Goal: Use online tool/utility: Utilize a website feature to perform a specific function

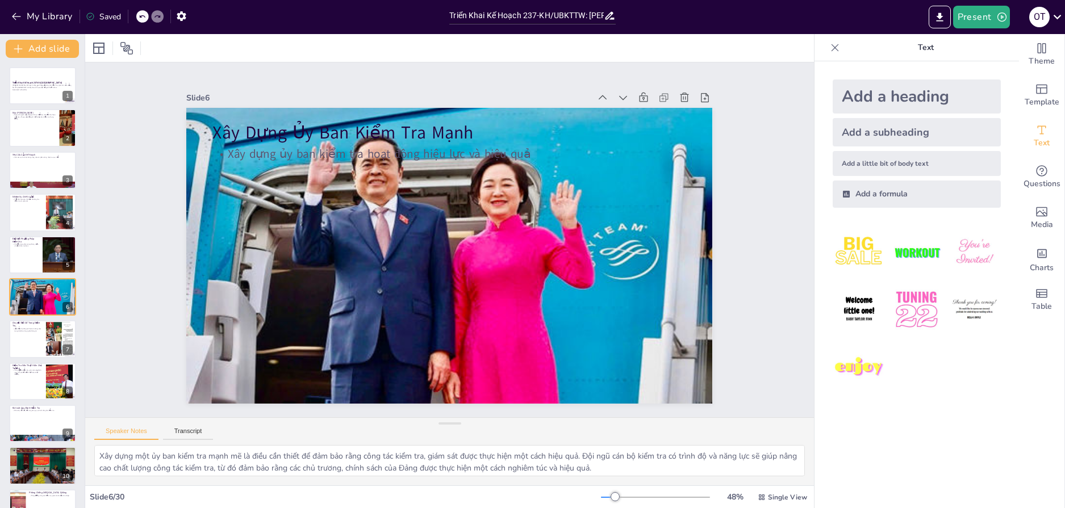
scroll to position [830, 0]
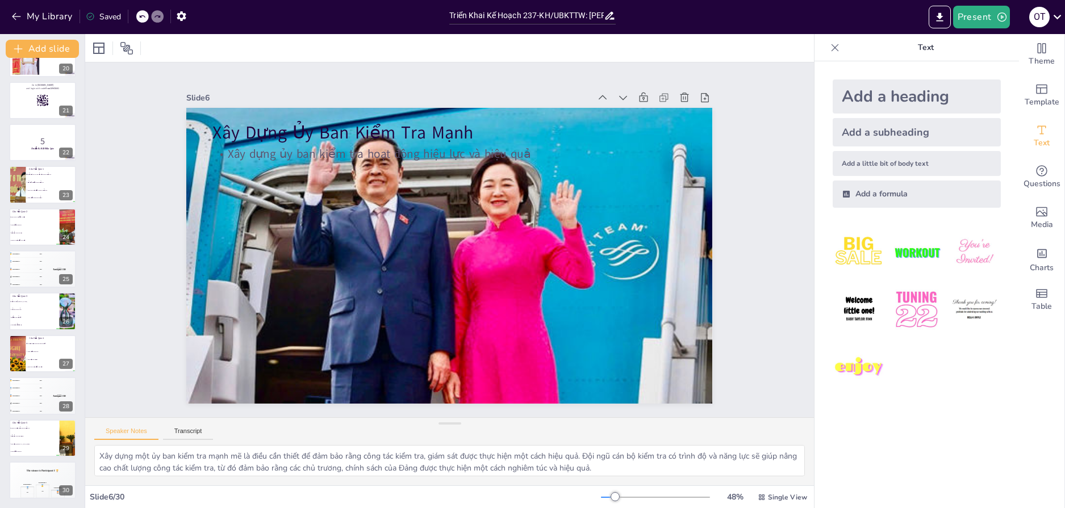
checkbox input "true"
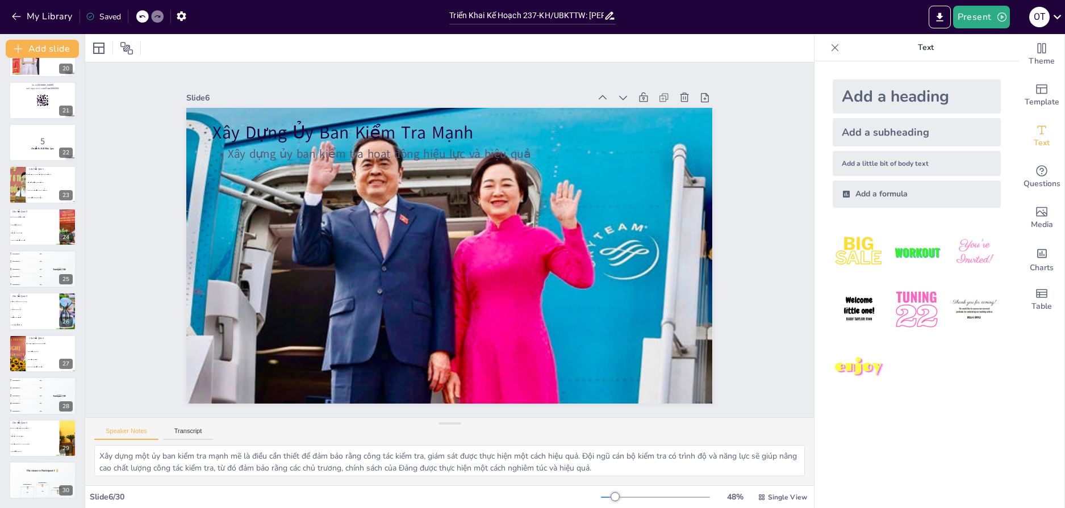
checkbox input "true"
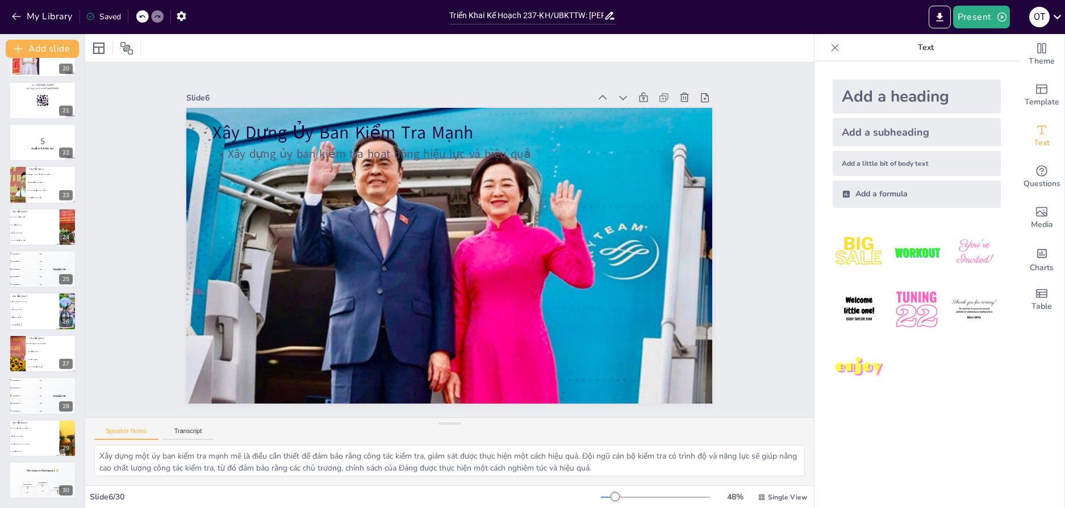
checkbox input "true"
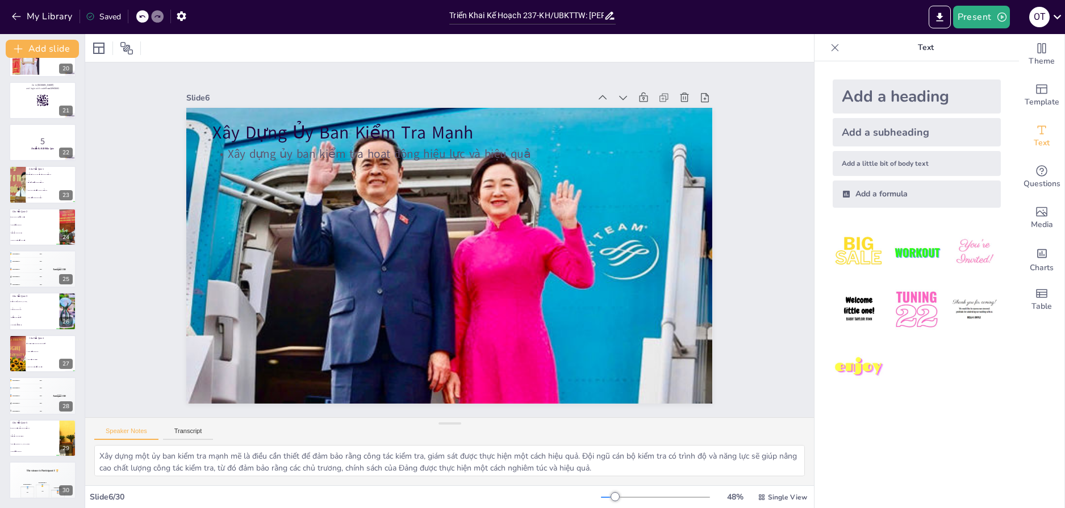
checkbox input "true"
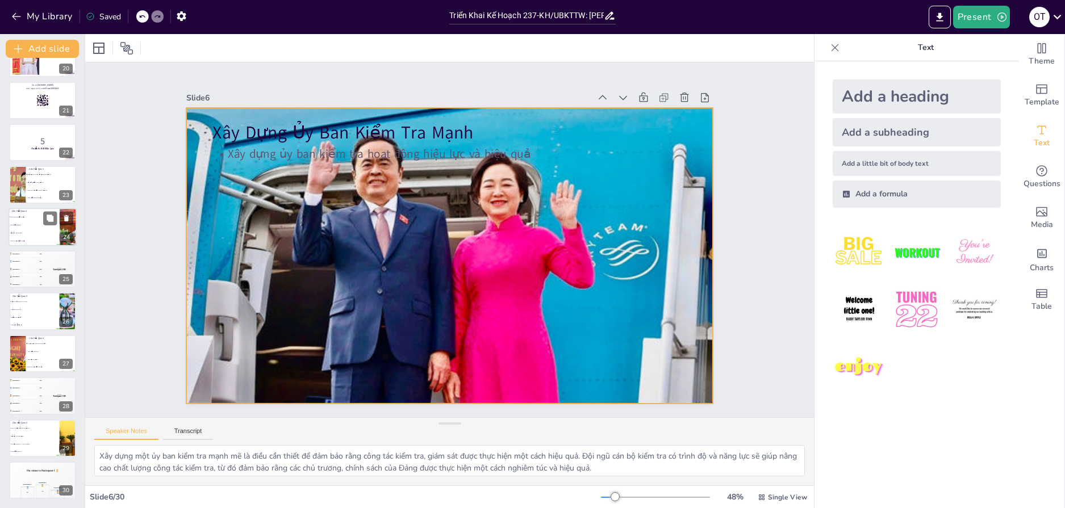
checkbox input "true"
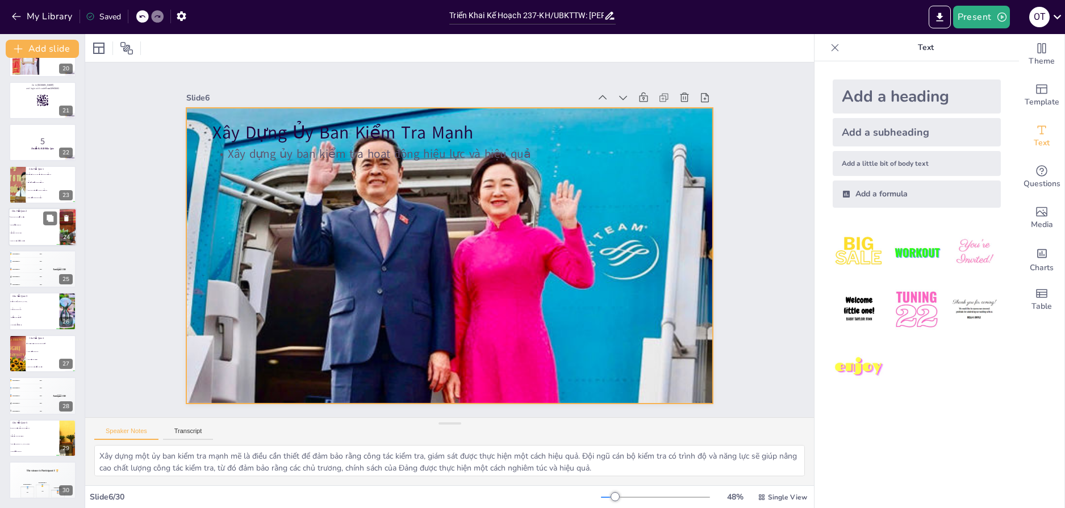
checkbox input "true"
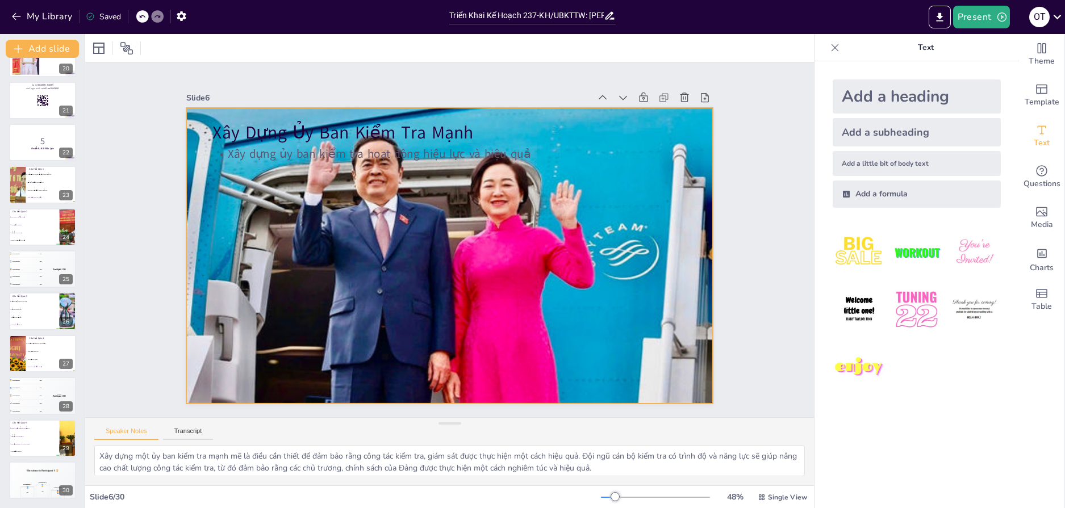
checkbox input "true"
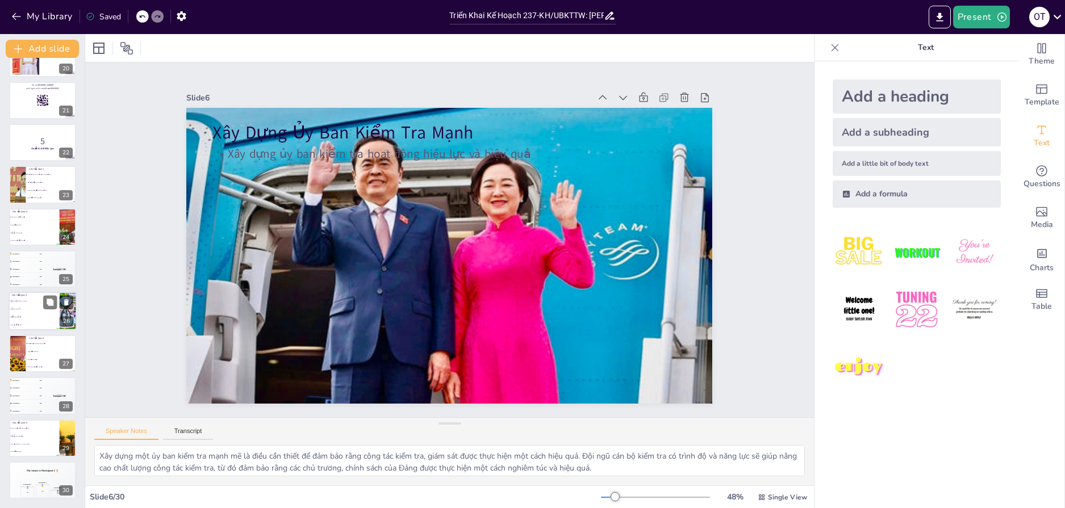
checkbox input "true"
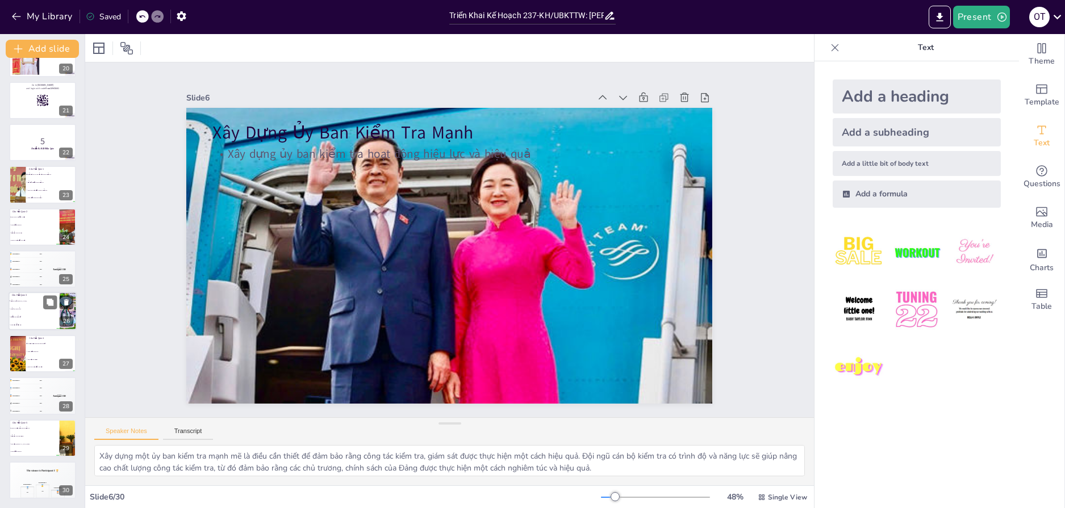
checkbox input "true"
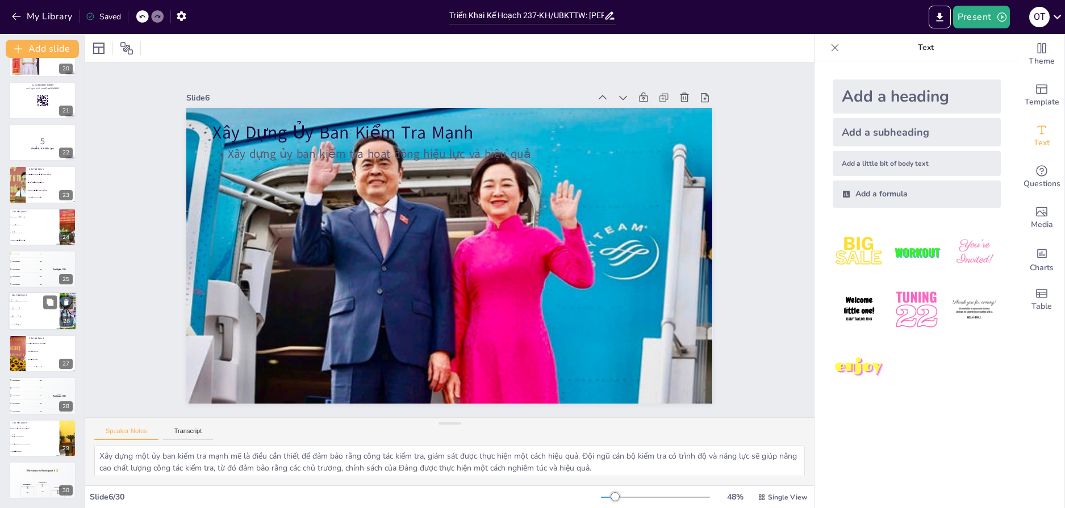
checkbox input "true"
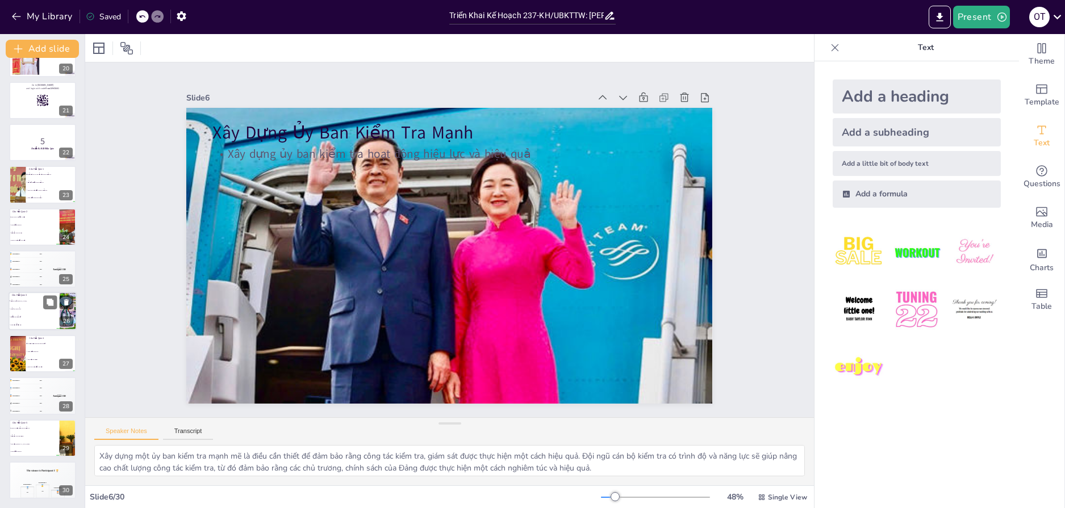
checkbox input "true"
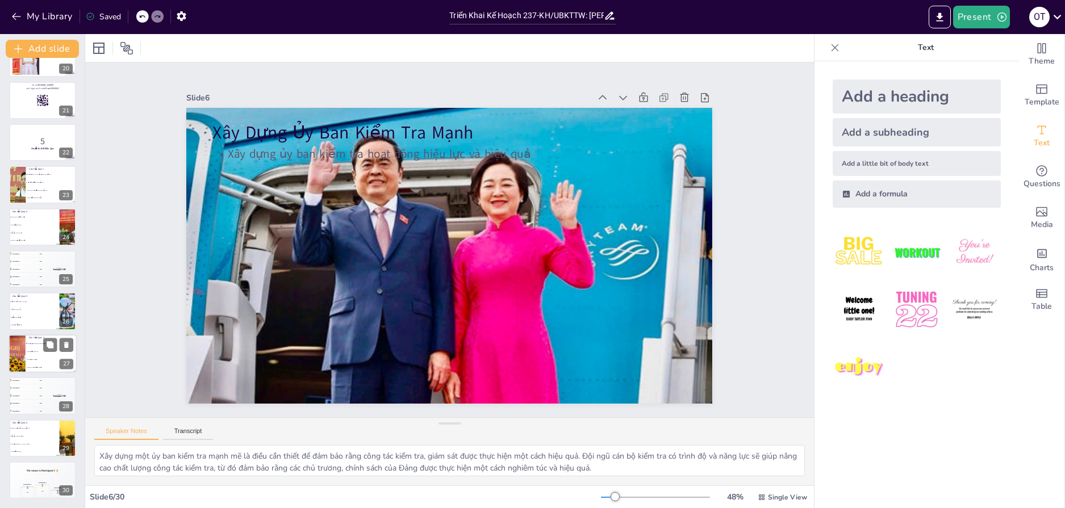
checkbox input "true"
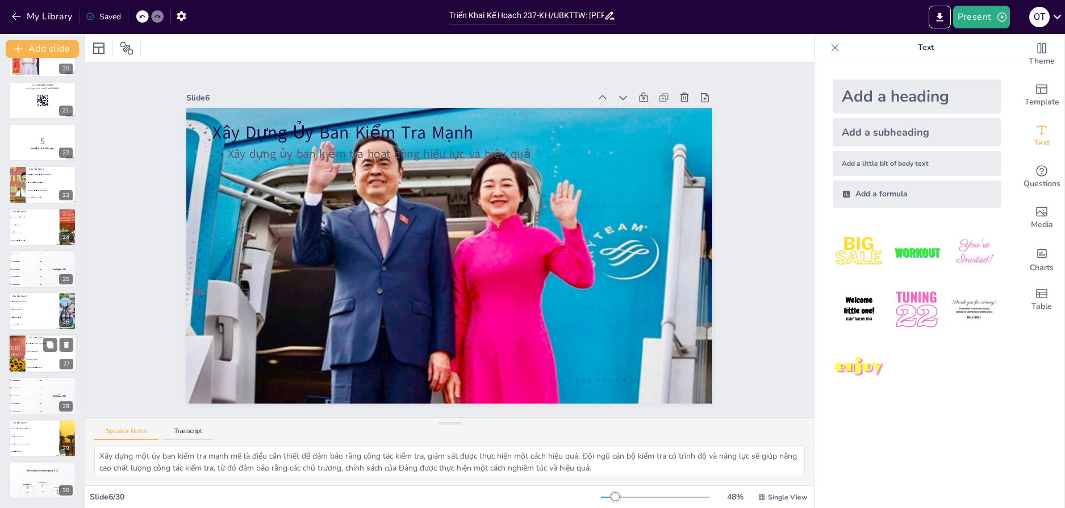
checkbox input "true"
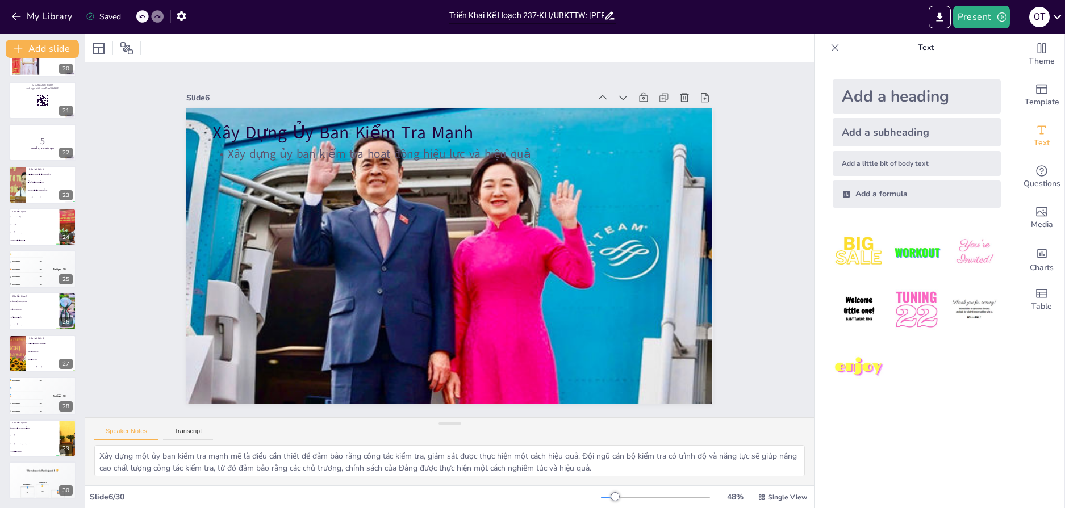
checkbox input "true"
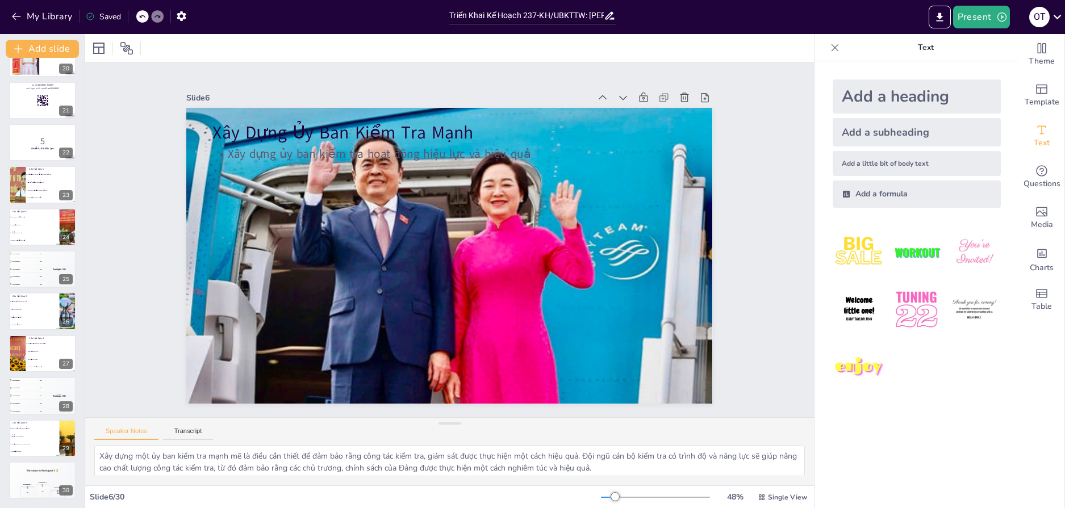
checkbox input "true"
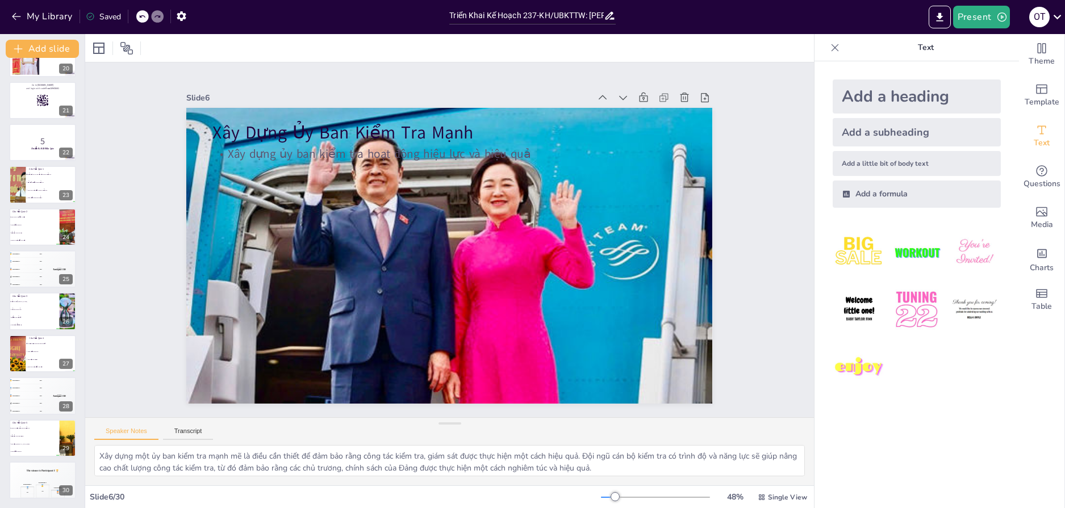
checkbox input "true"
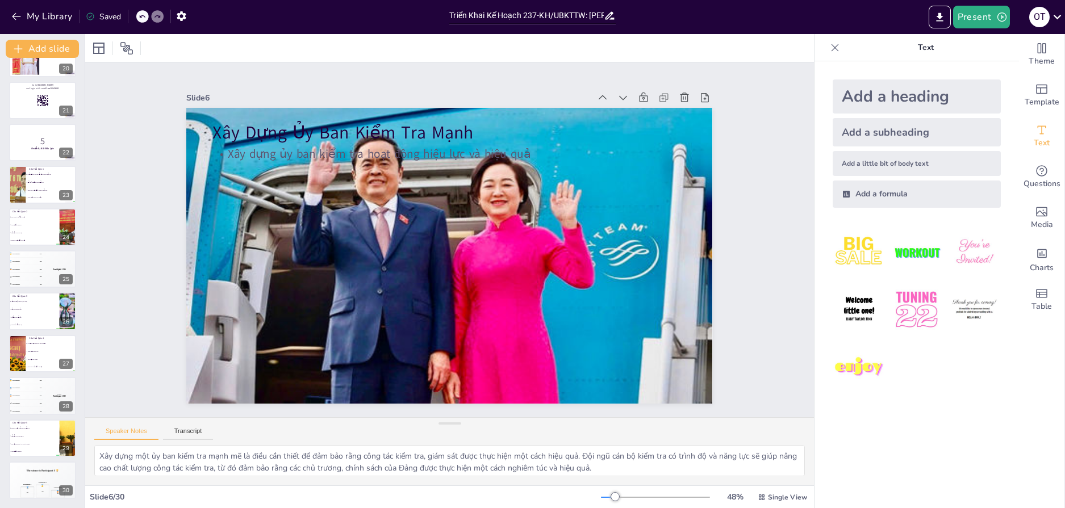
checkbox input "true"
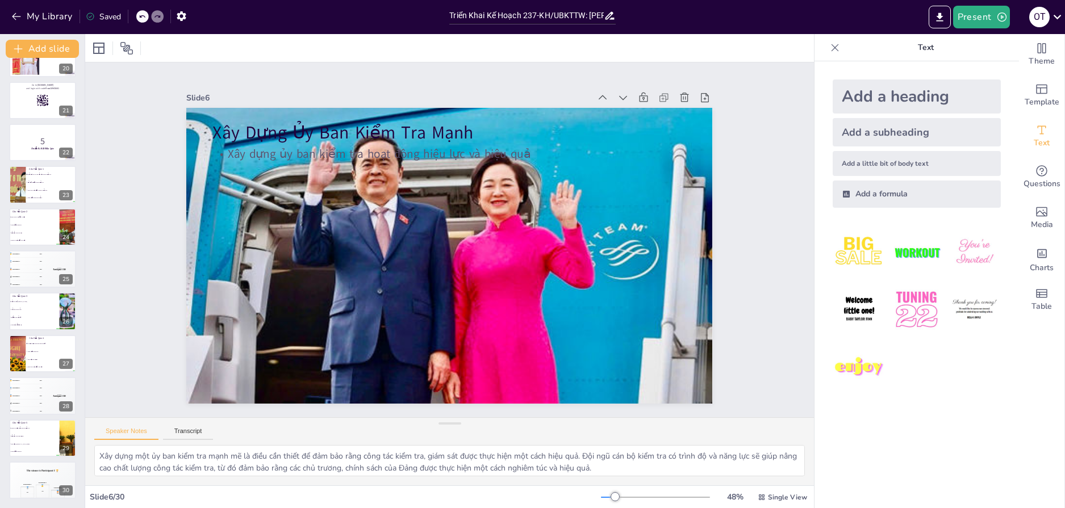
checkbox input "true"
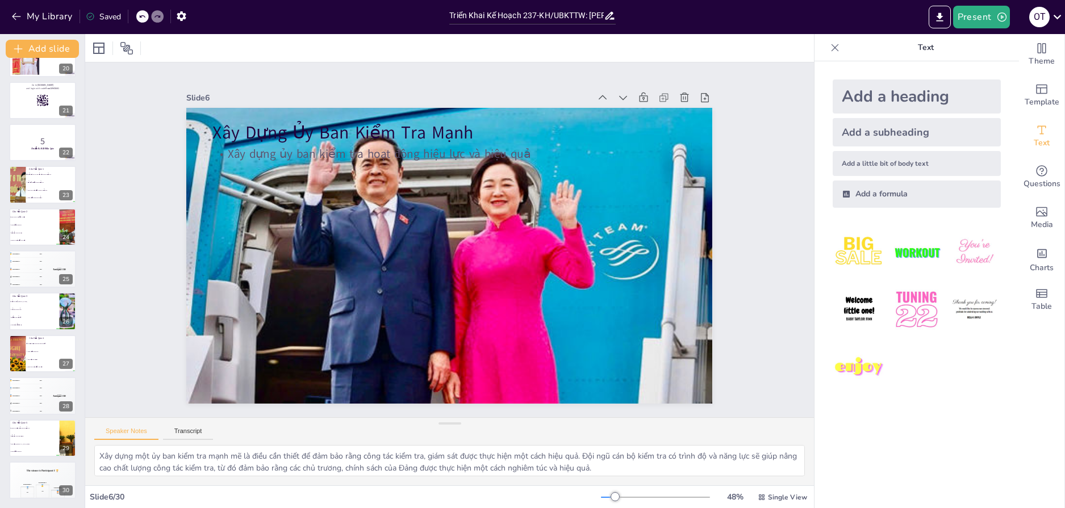
checkbox input "true"
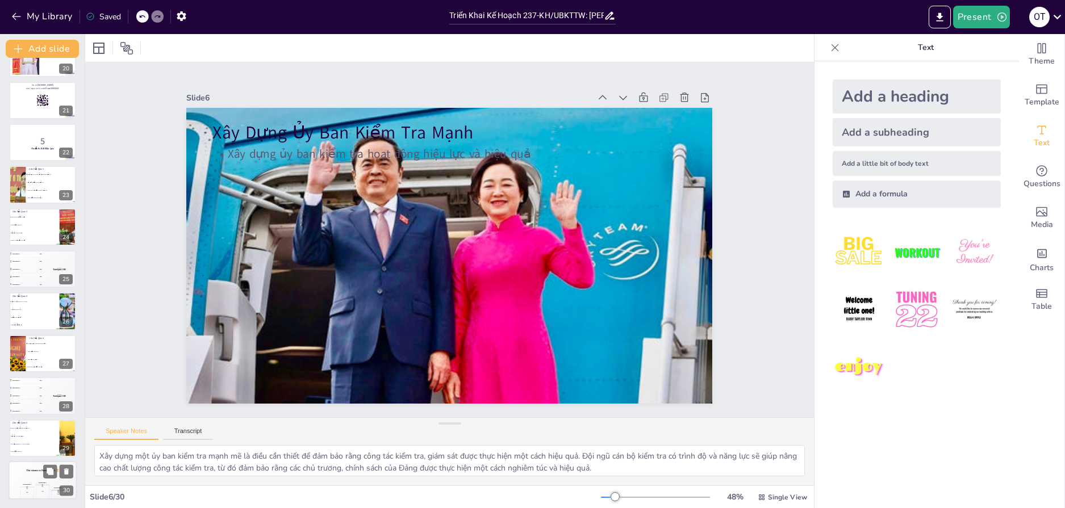
checkbox input "true"
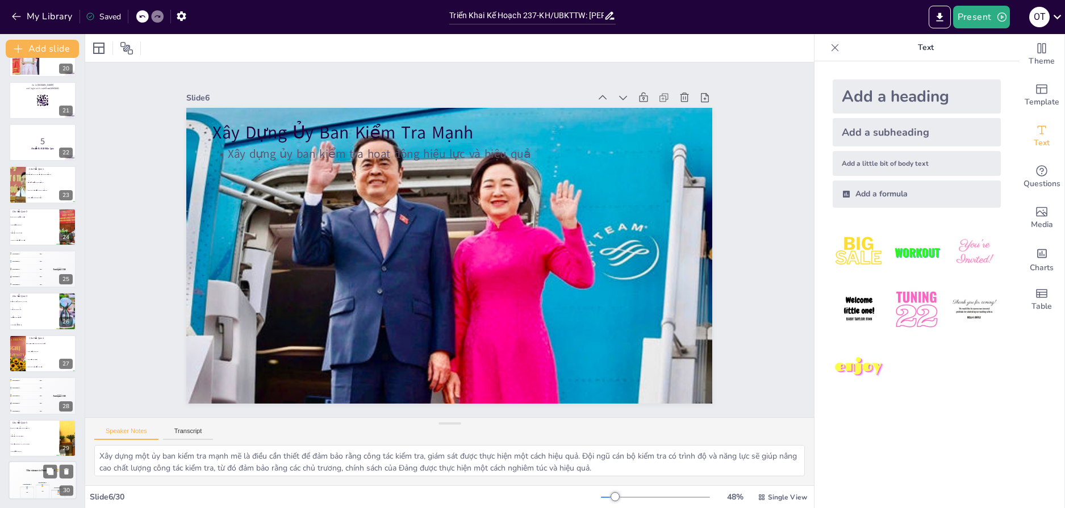
checkbox input "true"
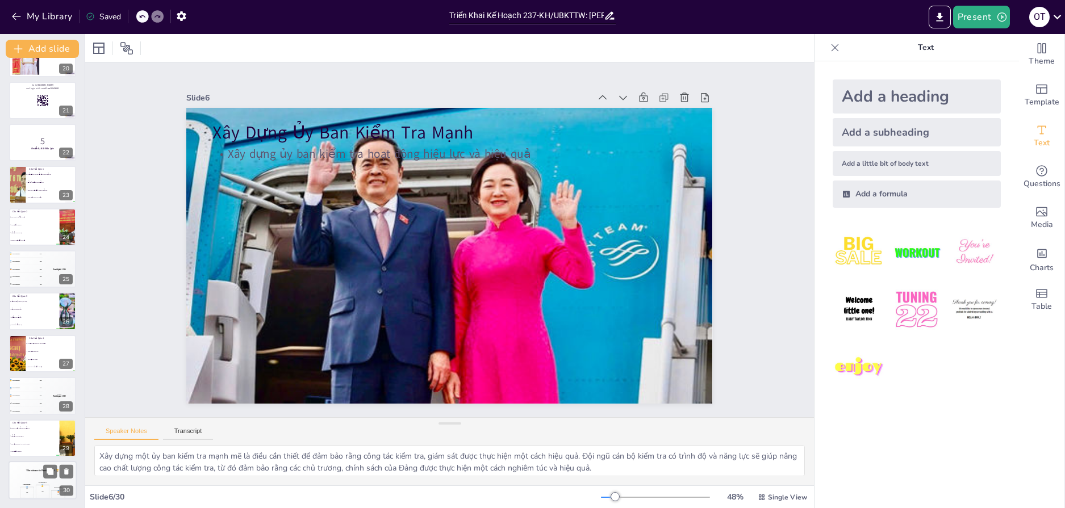
checkbox input "true"
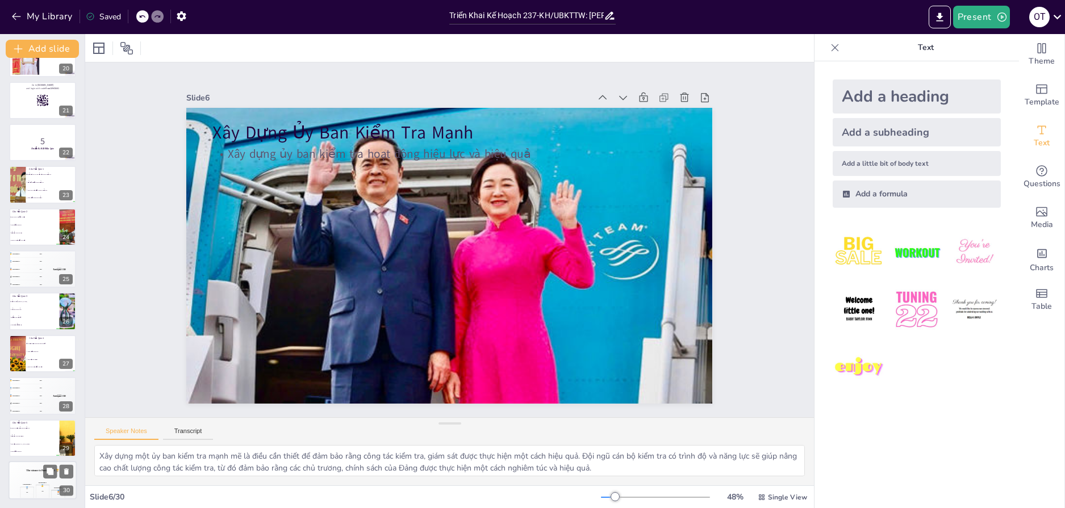
checkbox input "true"
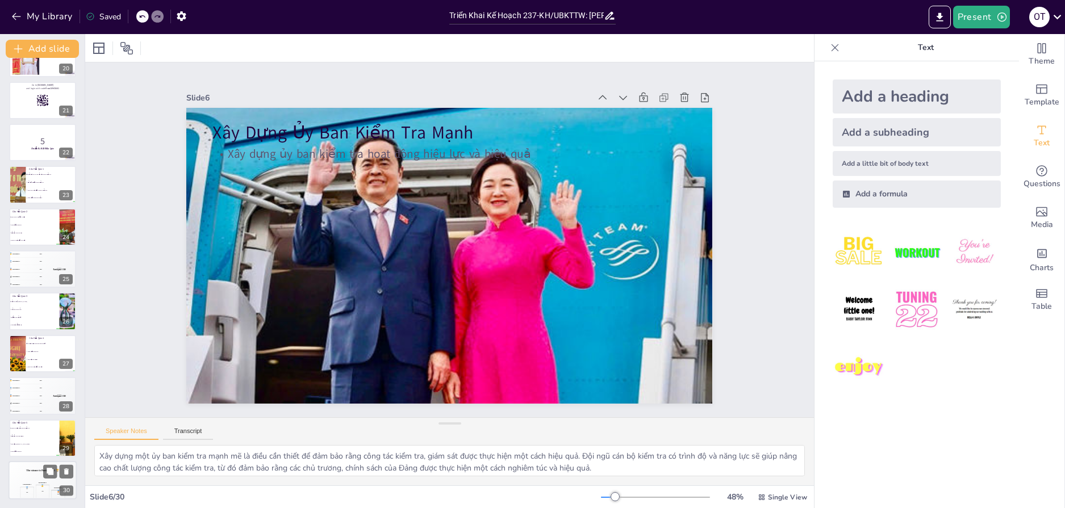
checkbox input "true"
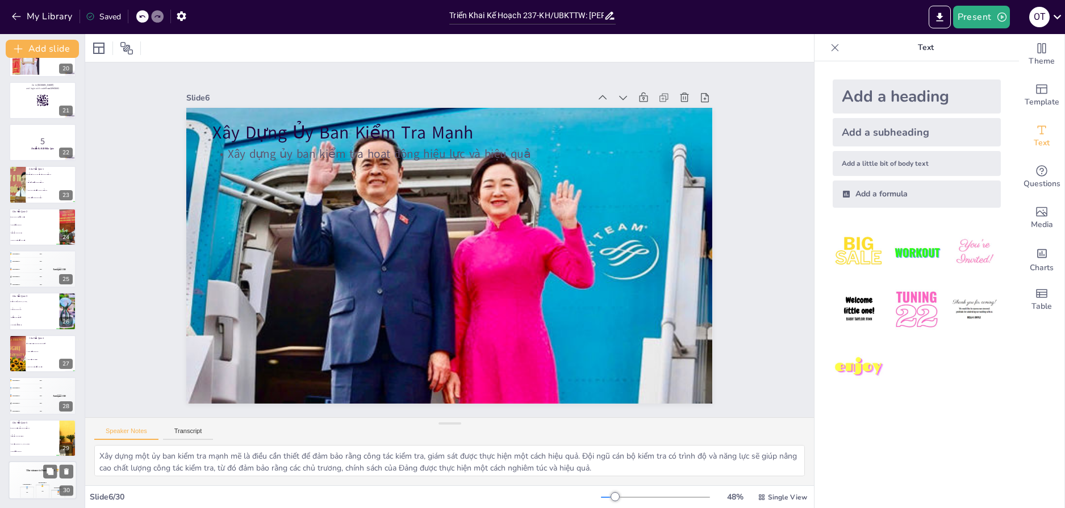
checkbox input "true"
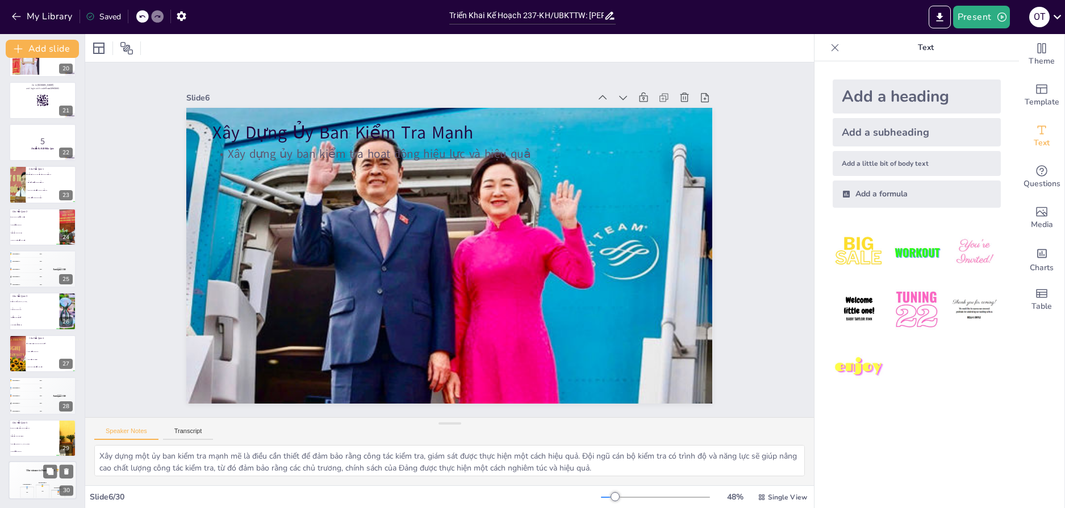
checkbox input "true"
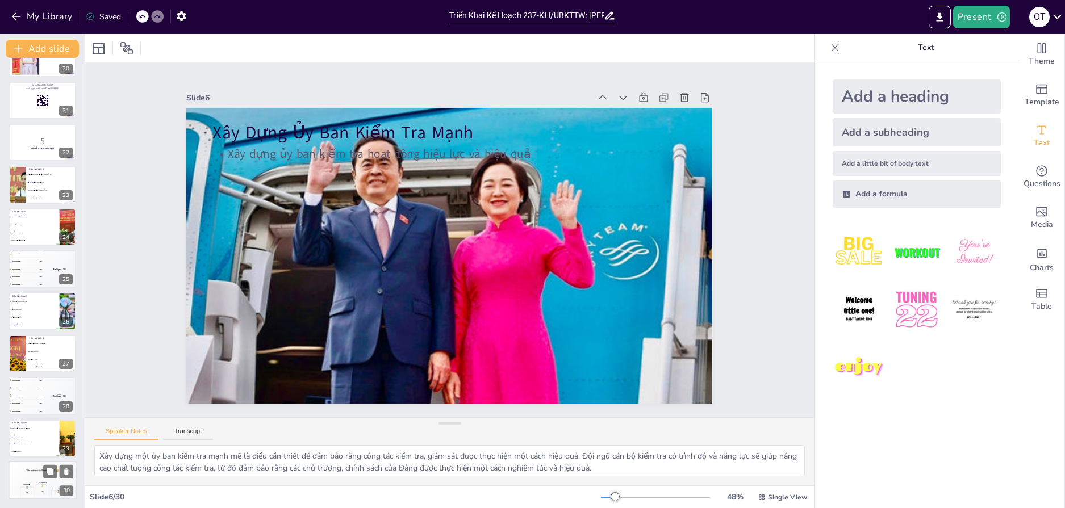
click at [21, 476] on div "The winner is Participant 1 🏆" at bounding box center [43, 470] width 68 height 19
checkbox input "true"
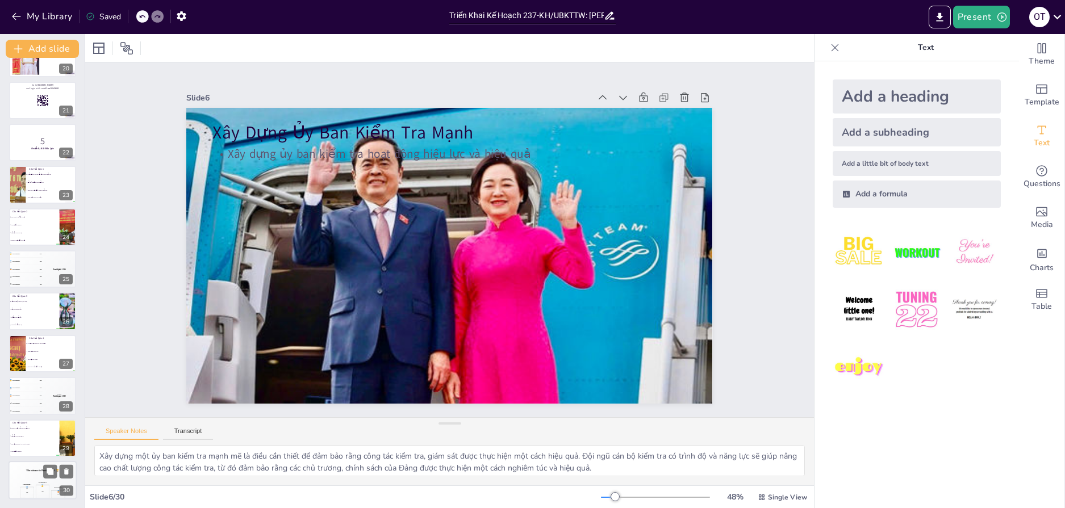
checkbox input "true"
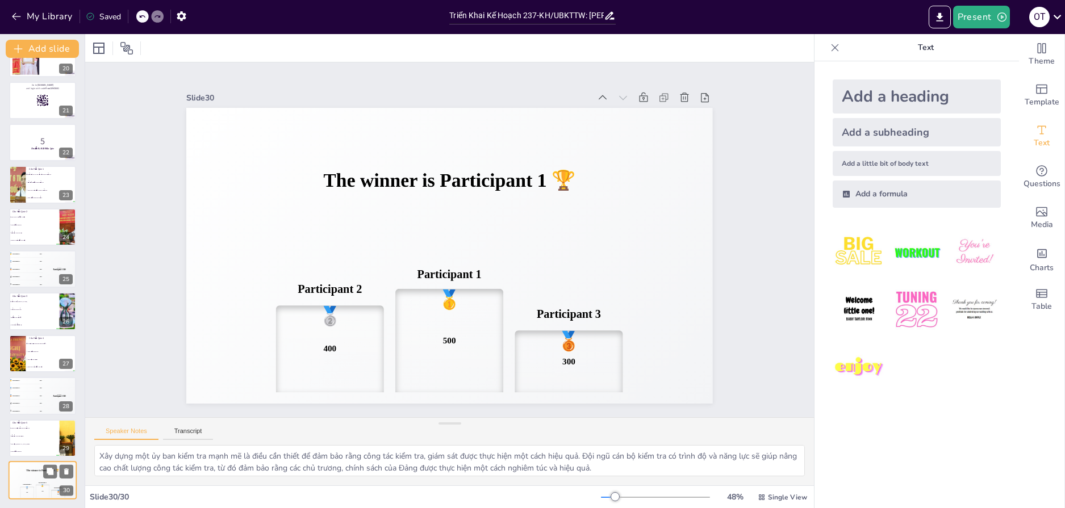
checkbox input "true"
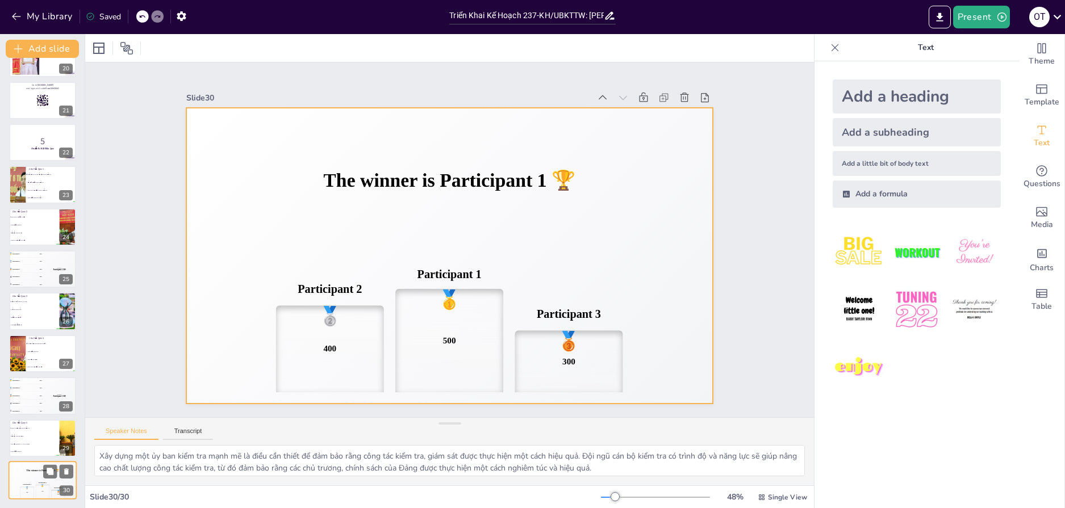
checkbox input "true"
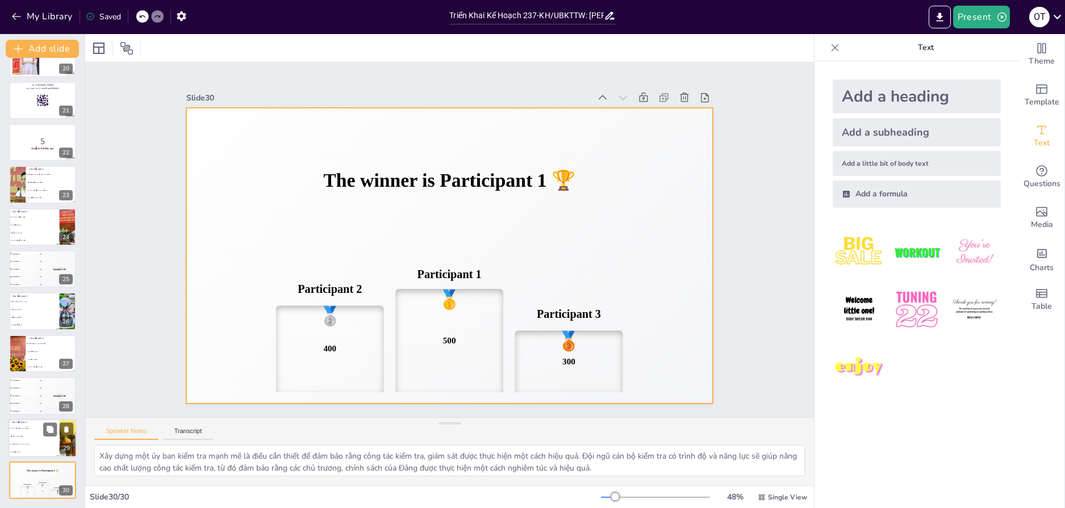
checkbox input "true"
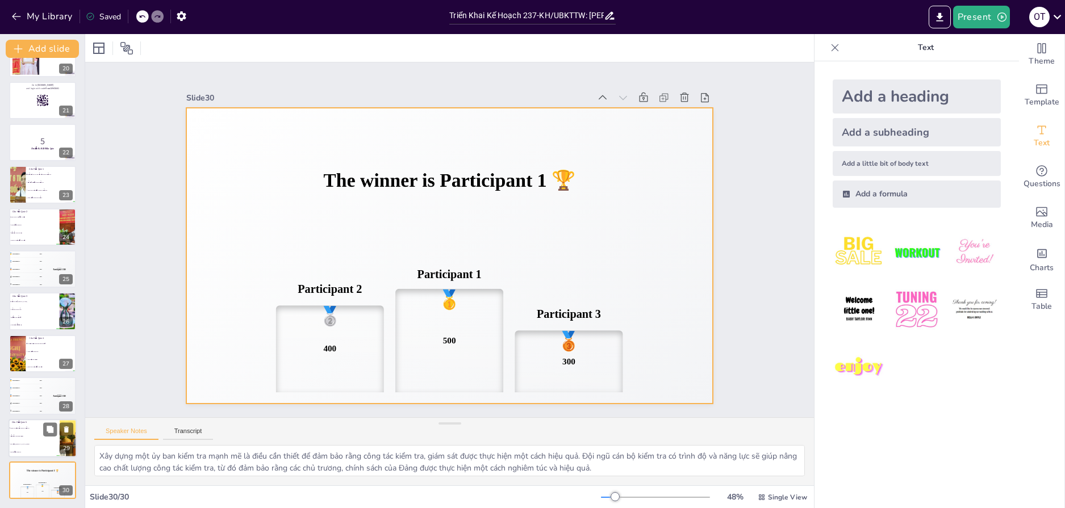
checkbox input "true"
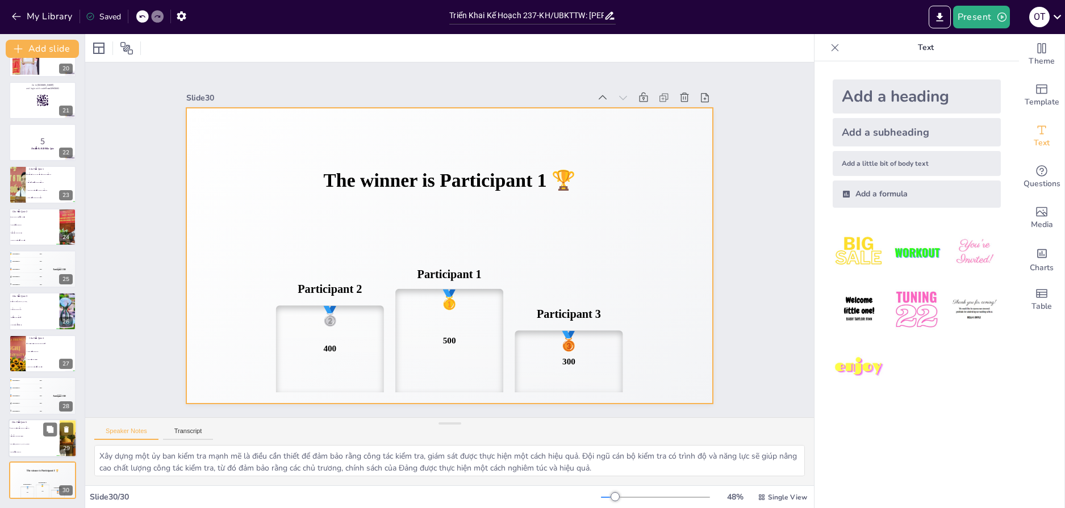
checkbox input "true"
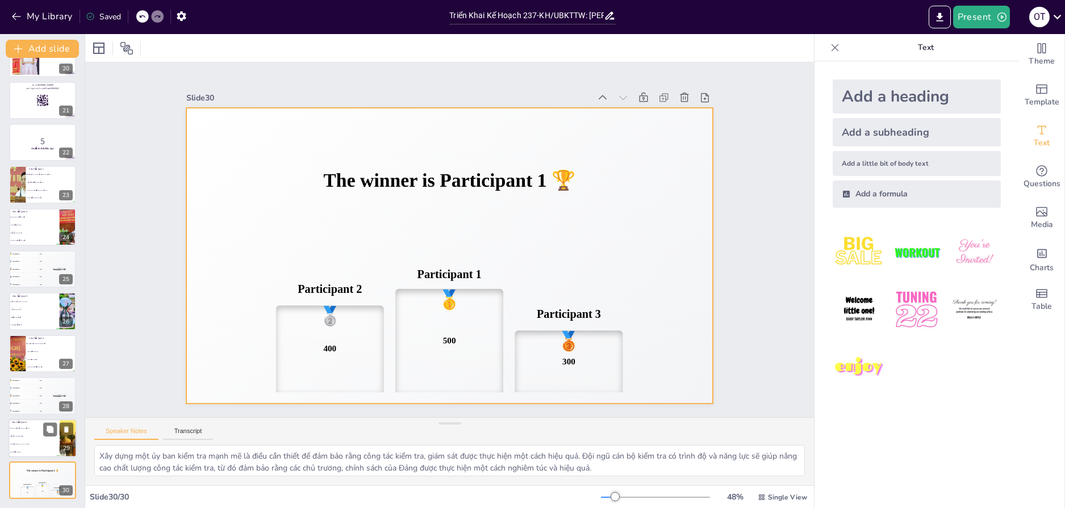
checkbox input "true"
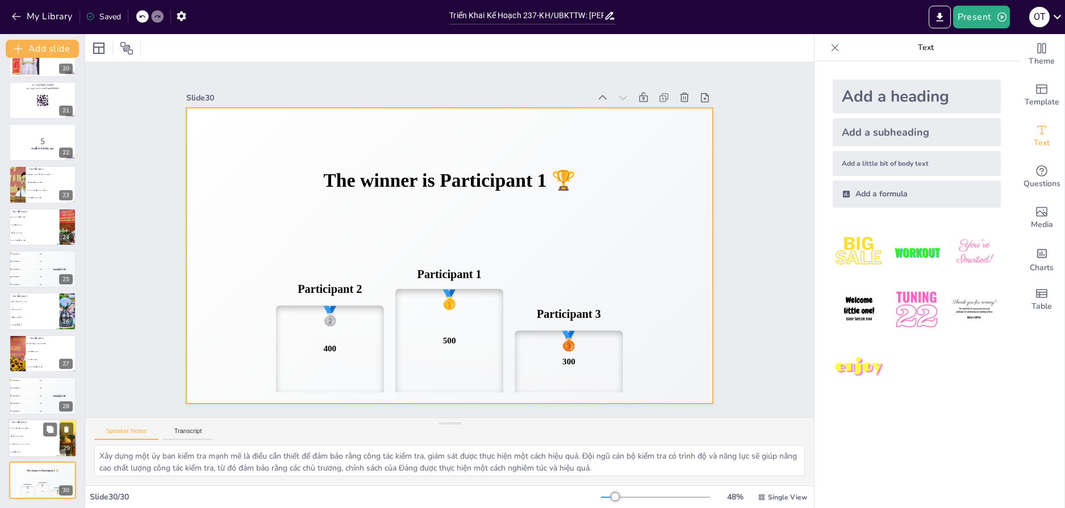
checkbox input "true"
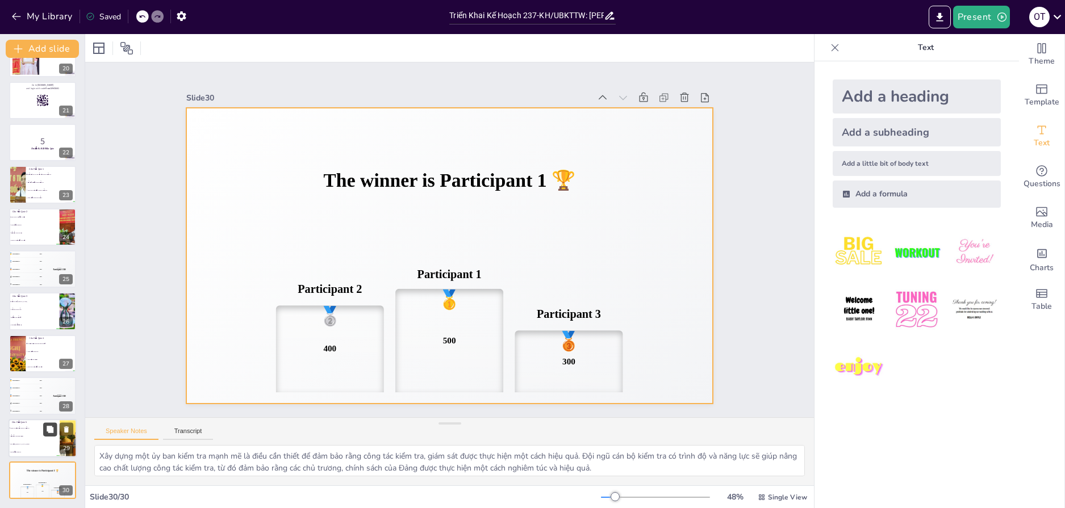
checkbox input "true"
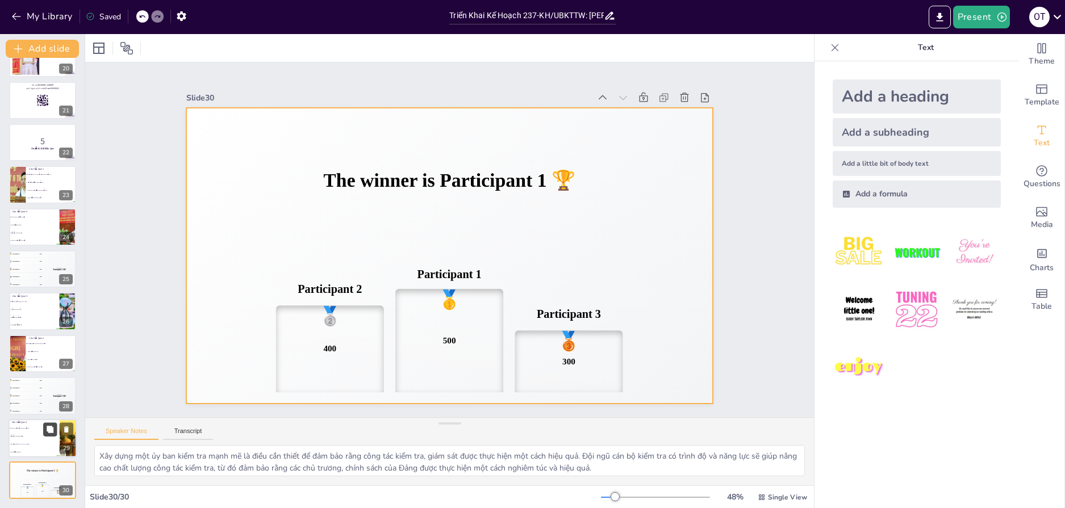
checkbox input "true"
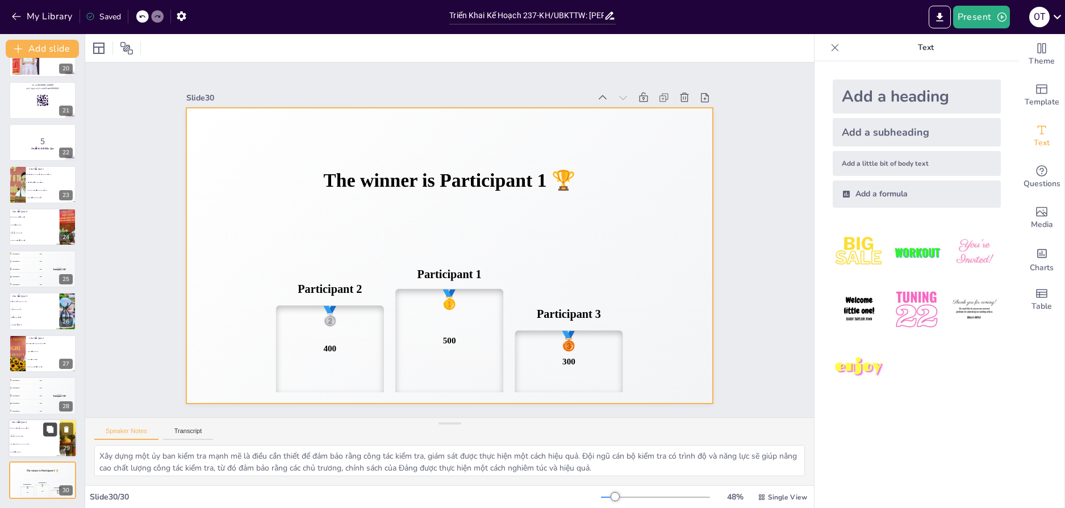
checkbox input "true"
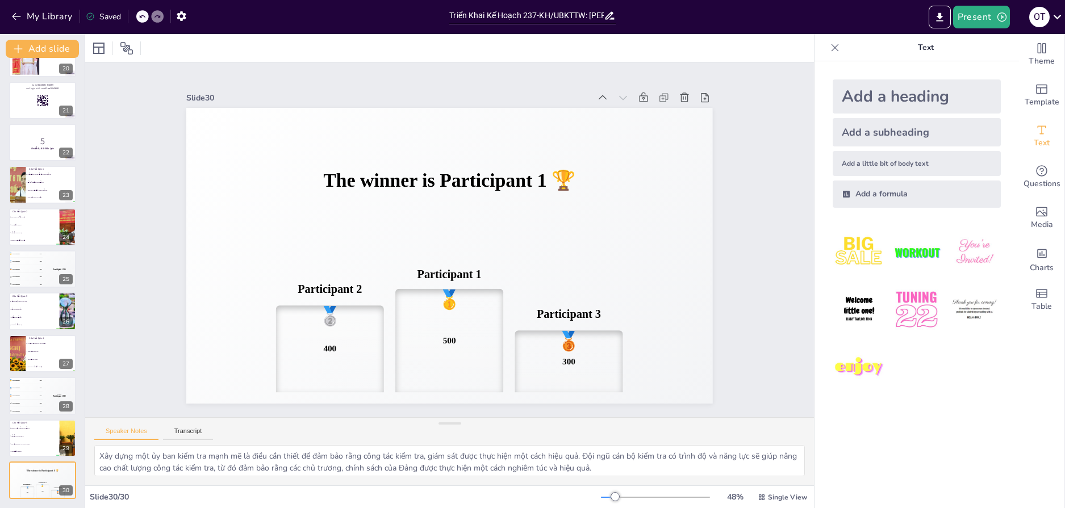
checkbox input "true"
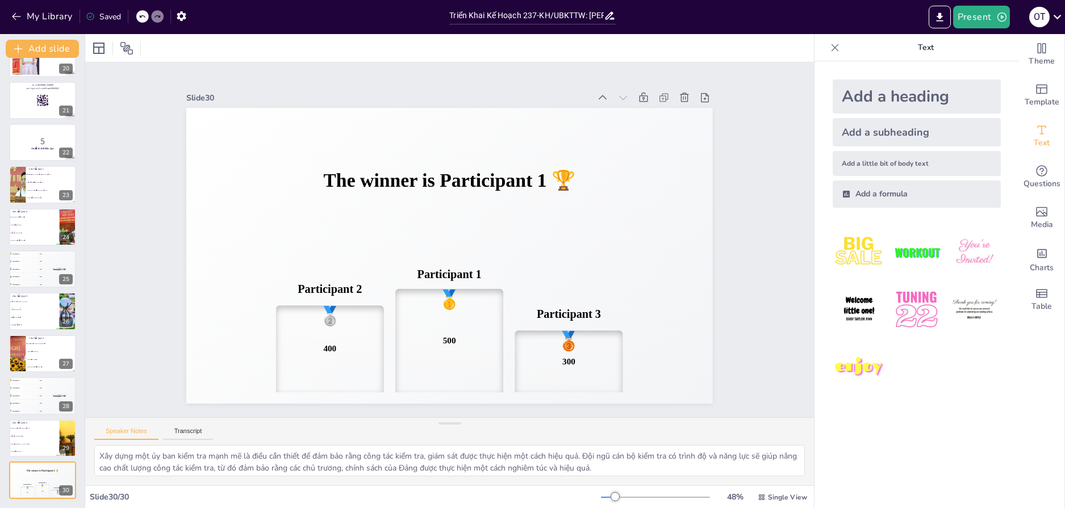
checkbox input "true"
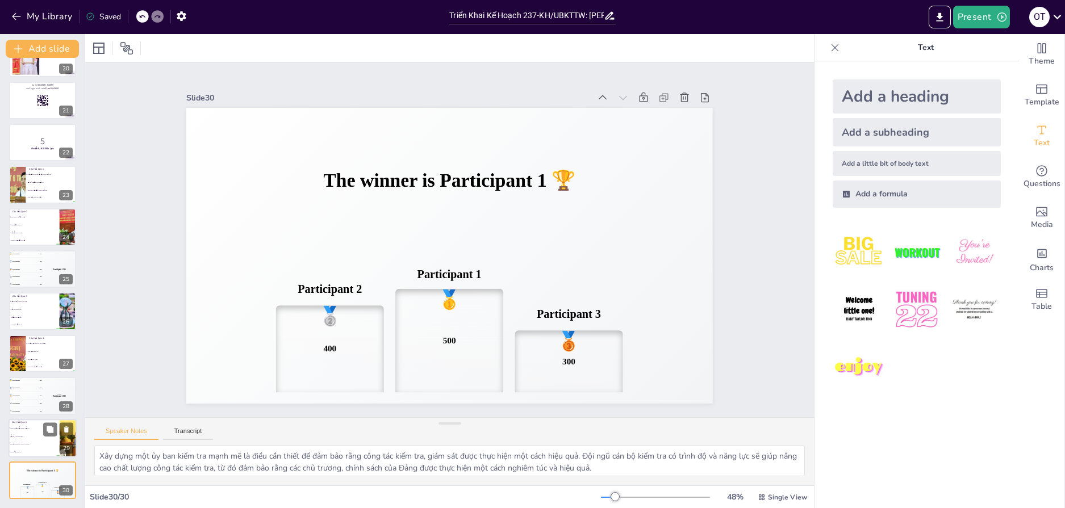
checkbox input "true"
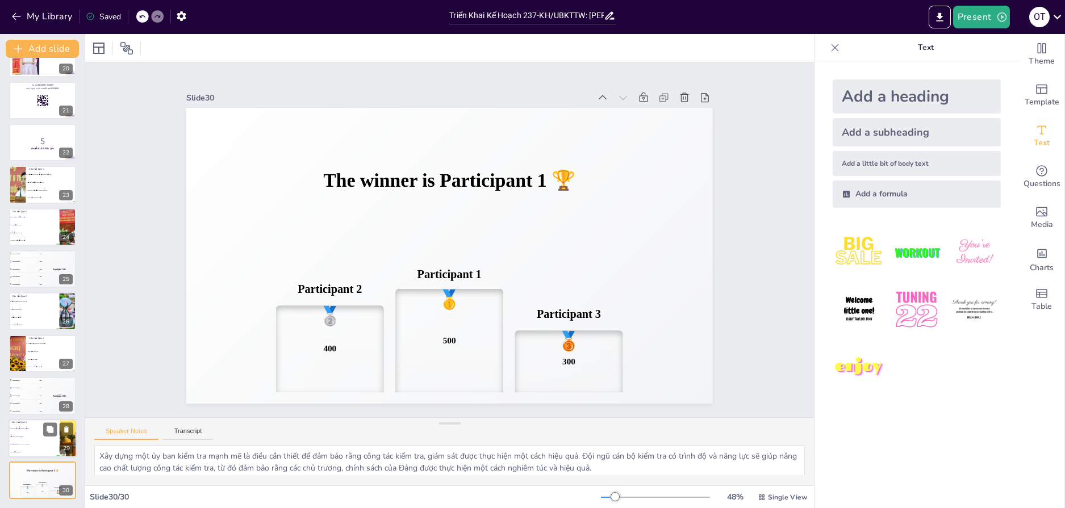
click at [32, 431] on li "Nâng cao hiệu quả công tác kiểm tra" at bounding box center [34, 428] width 51 height 8
